Goal: Task Accomplishment & Management: Manage account settings

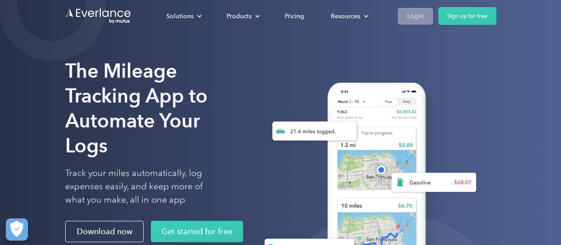
click at [405, 23] on link "Login" at bounding box center [415, 16] width 35 height 16
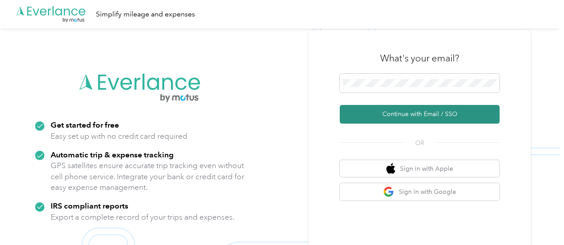
click at [398, 114] on button "Continue with Email / SSO" at bounding box center [420, 114] width 160 height 19
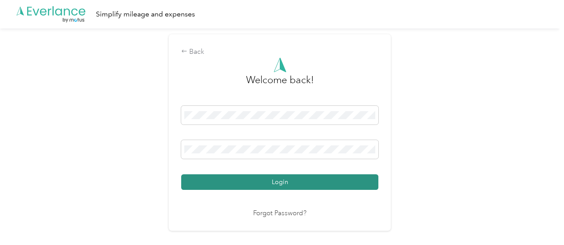
click at [257, 179] on button "Login" at bounding box center [279, 182] width 197 height 16
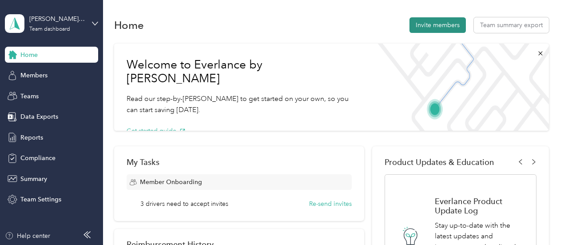
click at [422, 27] on button "Invite members" at bounding box center [437, 25] width 56 height 16
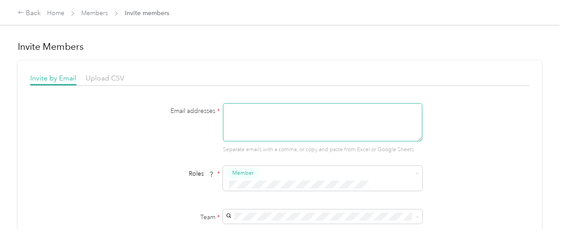
click at [280, 127] on textarea at bounding box center [322, 122] width 199 height 38
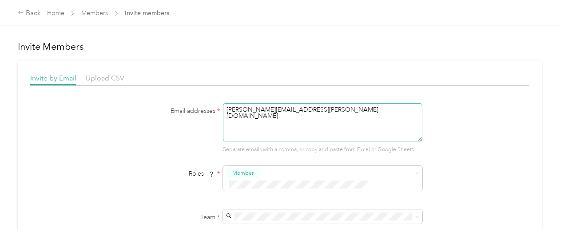
click at [325, 114] on textarea "balbertson@acosta.com" at bounding box center [322, 122] width 199 height 38
click at [323, 112] on textarea "balbertson@acosta.com" at bounding box center [322, 122] width 199 height 38
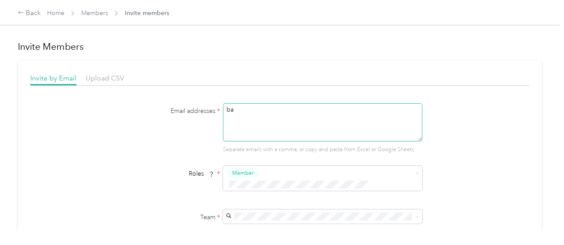
type textarea "b"
paste textarea "BAlbertson@acosta.com"
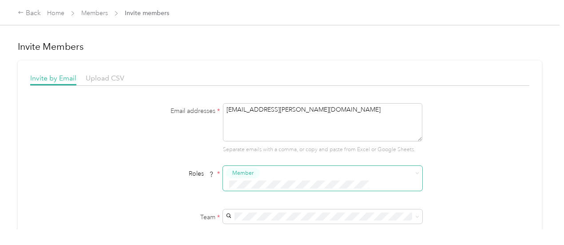
type textarea "BAlbertson@acosta.com"
click at [254, 168] on button "Member" at bounding box center [243, 172] width 34 height 11
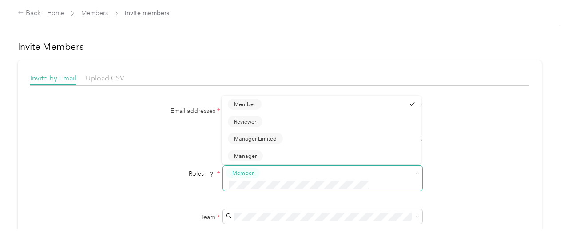
click at [253, 168] on button "Member" at bounding box center [243, 172] width 34 height 11
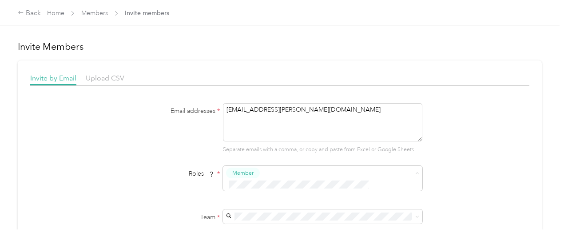
click at [471, 150] on div "Email addresses * BAlbertson@acosta.com Separate emails with a comma, or copy a…" at bounding box center [279, 209] width 499 height 213
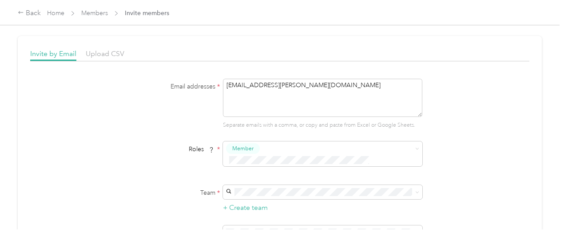
scroll to position [44, 0]
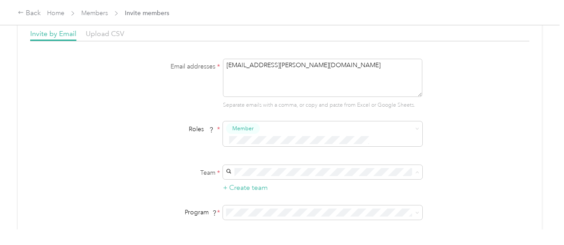
click at [291, 187] on p "Joseph Heron" at bounding box center [321, 186] width 187 height 9
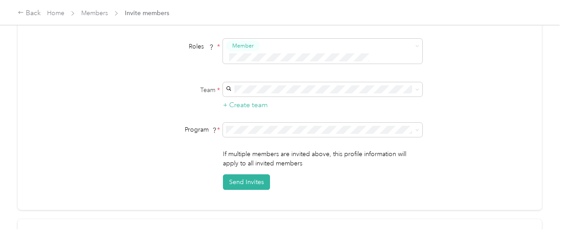
scroll to position [133, 0]
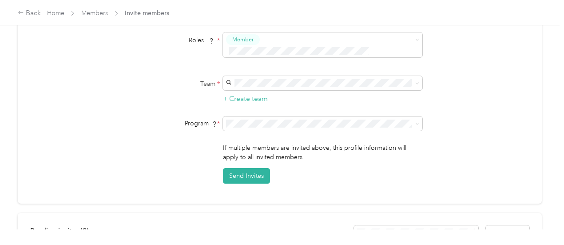
click at [266, 157] on span "Aco Rate A (CPM)" at bounding box center [253, 154] width 50 height 8
click at [234, 168] on button "Send Invites" at bounding box center [246, 176] width 47 height 16
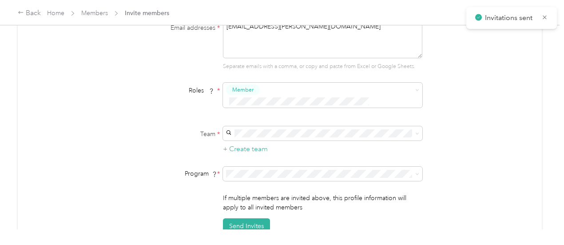
scroll to position [44, 0]
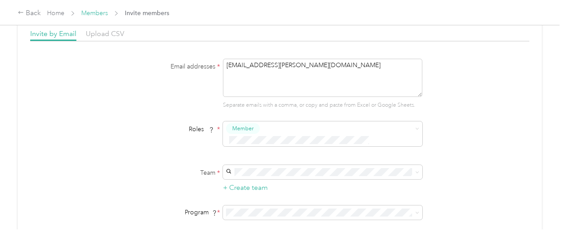
click at [103, 11] on link "Members" at bounding box center [94, 13] width 27 height 8
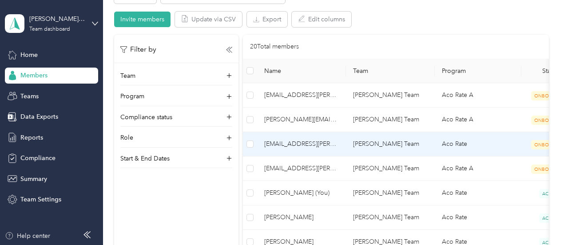
scroll to position [222, 0]
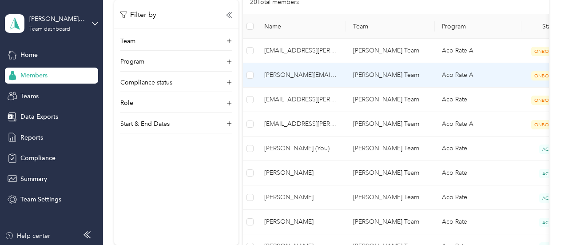
click at [454, 79] on td "Aco Rate A" at bounding box center [477, 75] width 87 height 24
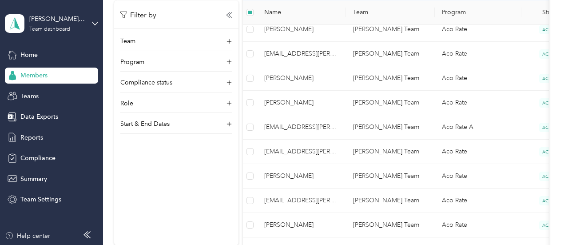
scroll to position [597, 0]
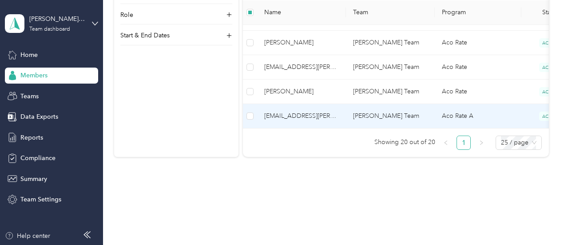
click at [313, 120] on td "qbailey3@acosta.com" at bounding box center [301, 116] width 89 height 24
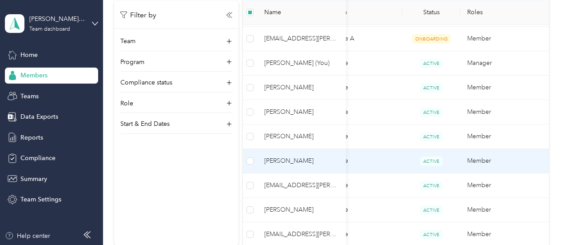
scroll to position [198, 0]
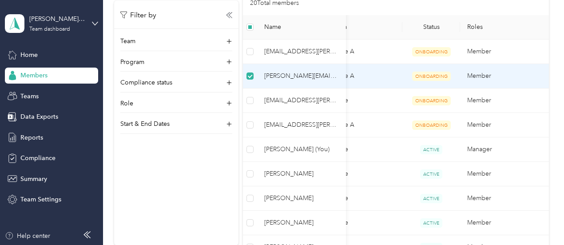
click at [438, 75] on span "ONBOARDING" at bounding box center [431, 75] width 39 height 9
click at [394, 75] on td "Aco Rate A" at bounding box center [359, 76] width 87 height 24
click at [508, 79] on td "Member" at bounding box center [504, 76] width 89 height 24
click at [512, 77] on td "Member" at bounding box center [504, 76] width 89 height 24
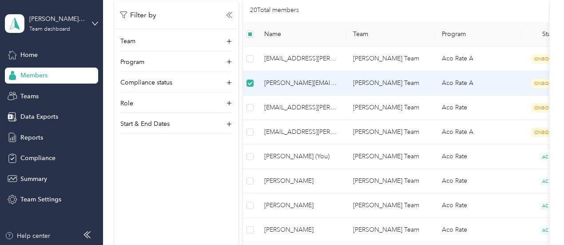
scroll to position [188, 0]
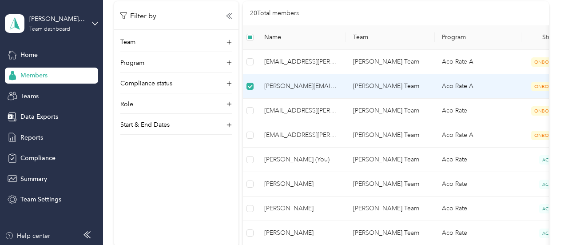
click at [466, 86] on td "Aco Rate A" at bounding box center [477, 86] width 87 height 24
drag, startPoint x: 466, startPoint y: 86, endPoint x: 288, endPoint y: 84, distance: 178.4
click at [288, 84] on span "balbertson@acosta.com" at bounding box center [301, 86] width 75 height 10
click at [259, 85] on td "balbertson@acosta.com" at bounding box center [301, 86] width 89 height 24
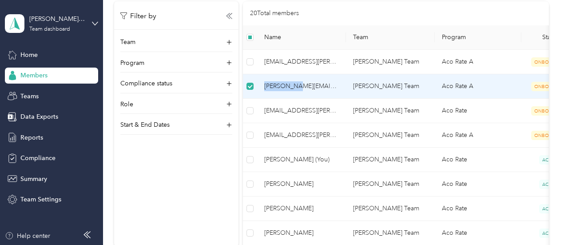
click at [259, 85] on td "balbertson@acosta.com" at bounding box center [301, 86] width 89 height 24
click at [231, 61] on icon at bounding box center [229, 62] width 9 height 9
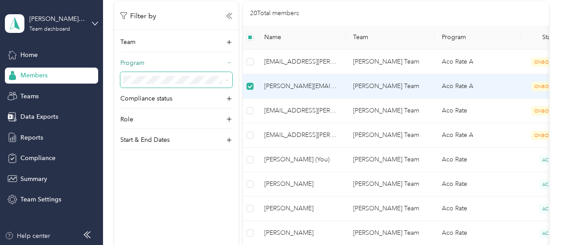
click at [220, 75] on span at bounding box center [176, 80] width 112 height 16
click at [187, 83] on span at bounding box center [176, 80] width 112 height 16
click at [229, 78] on icon at bounding box center [227, 80] width 4 height 4
click at [178, 127] on li "Aco Rate (CPM)" at bounding box center [176, 126] width 112 height 16
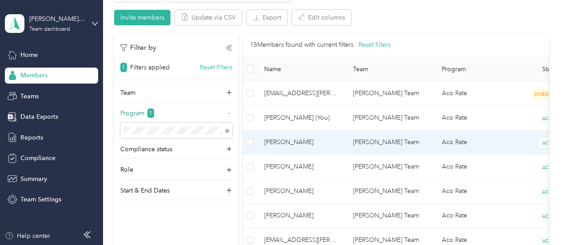
scroll to position [211, 0]
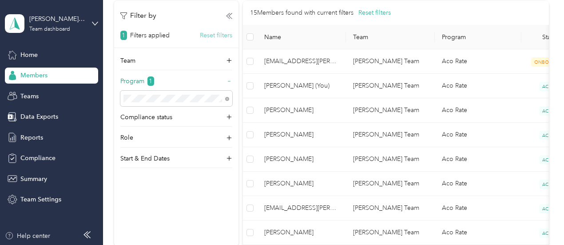
click at [214, 39] on button "Reset filters" at bounding box center [216, 35] width 32 height 9
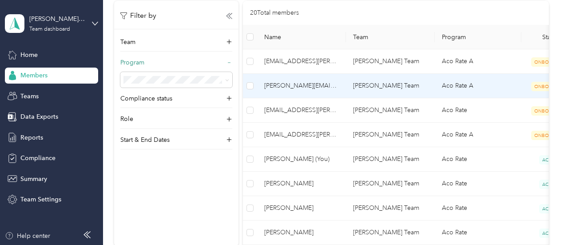
click at [375, 84] on td "Joe Heron's Team" at bounding box center [390, 86] width 89 height 24
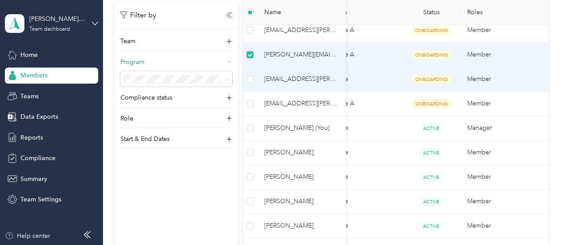
scroll to position [178, 0]
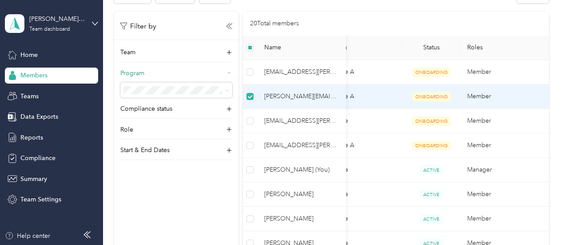
click at [299, 99] on span "balbertson@acosta.com" at bounding box center [301, 96] width 75 height 10
click at [293, 97] on span "balbertson@acosta.com" at bounding box center [301, 96] width 75 height 10
click at [227, 156] on div "Start & End Dates" at bounding box center [176, 152] width 112 height 14
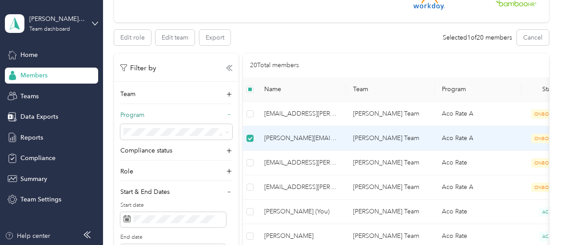
scroll to position [133, 0]
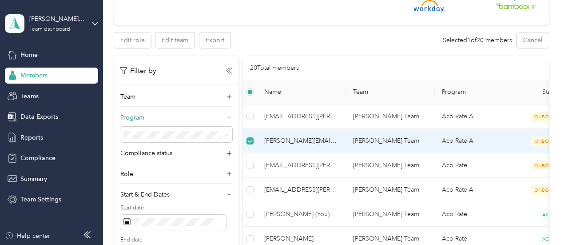
click at [295, 141] on span "balbertson@acosta.com" at bounding box center [301, 141] width 75 height 10
click at [291, 141] on span "balbertson@acosta.com" at bounding box center [301, 141] width 75 height 10
click at [297, 147] on td "balbertson@acosta.com" at bounding box center [301, 141] width 89 height 24
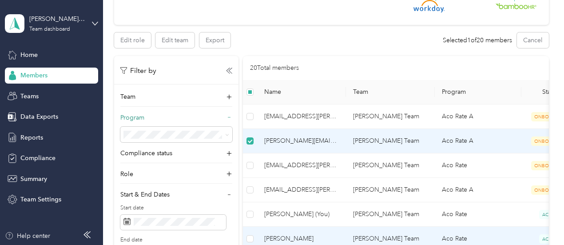
click at [316, 240] on span "Arlie Cunnup" at bounding box center [301, 238] width 75 height 10
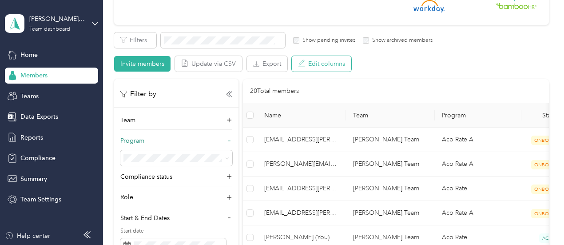
click at [323, 62] on button "Edit columns" at bounding box center [321, 64] width 59 height 16
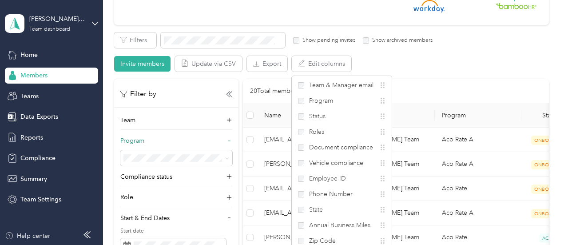
click at [380, 59] on div "Filters Show pending invites Show archived members Invite members Update via CS…" at bounding box center [331, 51] width 434 height 39
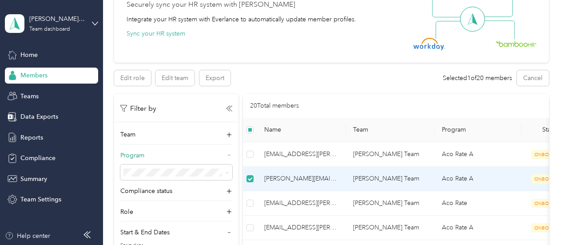
scroll to position [44, 0]
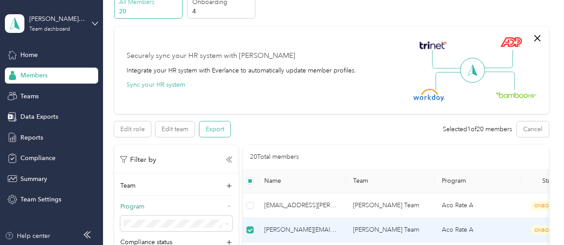
click at [222, 127] on button "Export" at bounding box center [214, 129] width 31 height 16
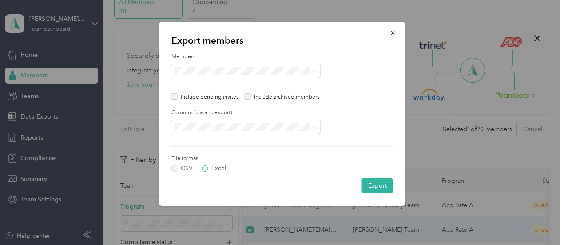
click at [209, 170] on label "Excel" at bounding box center [214, 168] width 24 height 6
click at [386, 189] on button "Export" at bounding box center [377, 186] width 31 height 16
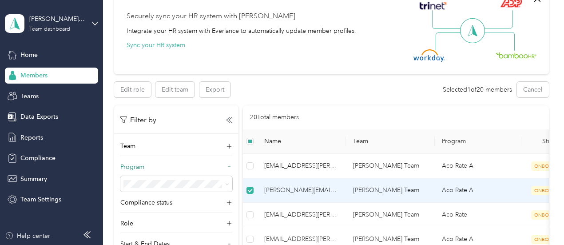
scroll to position [133, 0]
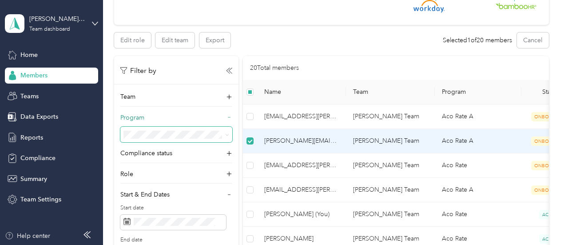
click at [222, 135] on span at bounding box center [225, 134] width 7 height 9
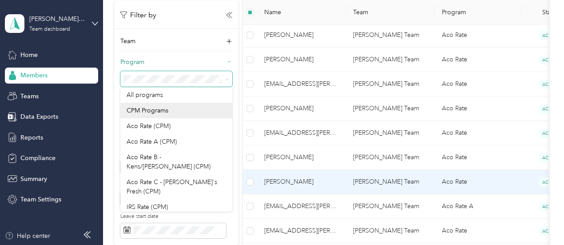
scroll to position [399, 0]
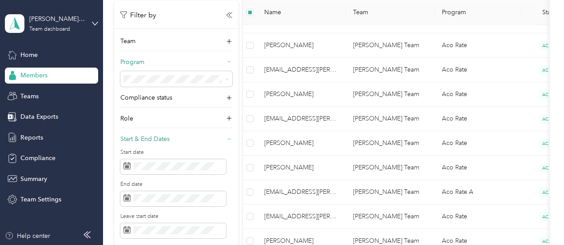
click at [225, 136] on div "Start & End Dates" at bounding box center [176, 141] width 112 height 14
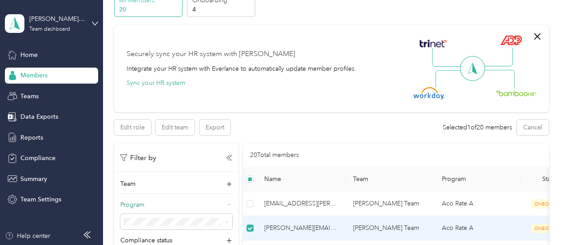
scroll to position [6, 0]
